Goal: Check status: Check status

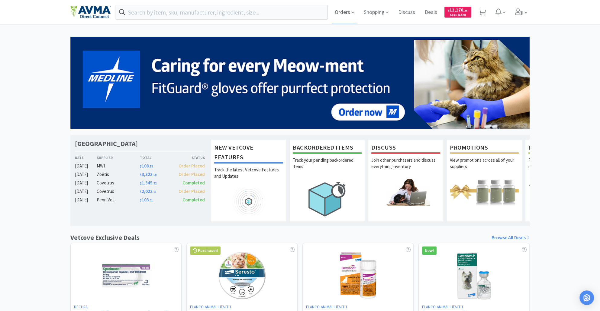
click at [340, 12] on span "Orders" at bounding box center [345, 12] width 24 height 24
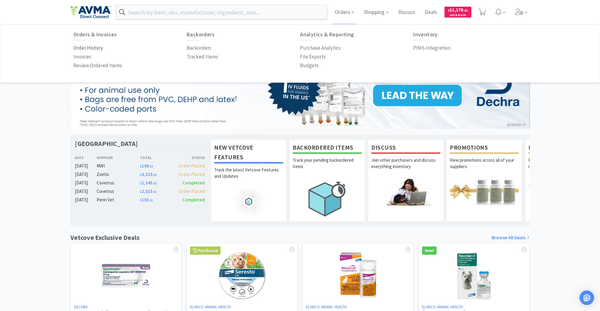
click at [93, 45] on p "Order History" at bounding box center [88, 48] width 30 height 8
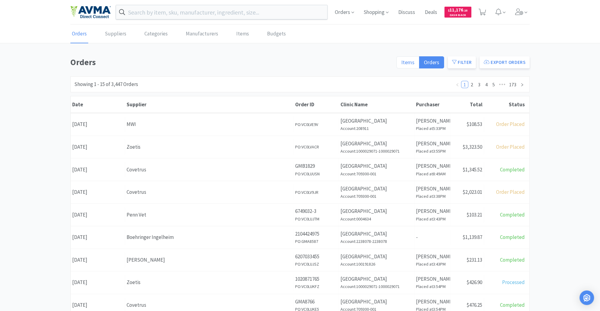
click at [408, 64] on span "Items" at bounding box center [408, 62] width 13 height 7
click at [402, 64] on input "Items" at bounding box center [402, 64] width 0 height 0
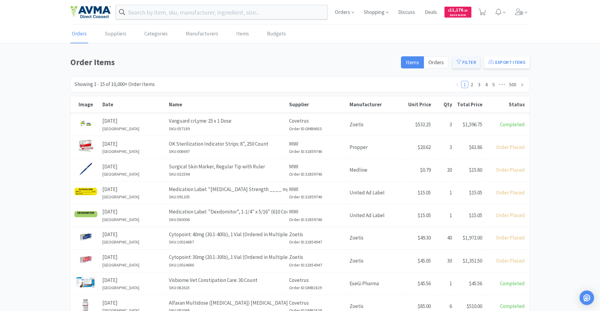
click at [472, 61] on button "Filter" at bounding box center [467, 62] width 28 height 12
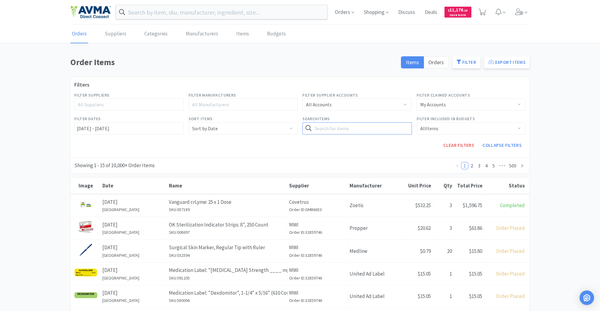
click at [336, 127] on input "text" at bounding box center [357, 128] width 109 height 12
type input "[MEDICAL_DATA]"
click at [400, 125] on button "Search" at bounding box center [399, 128] width 25 height 12
